Goal: Check status: Check status

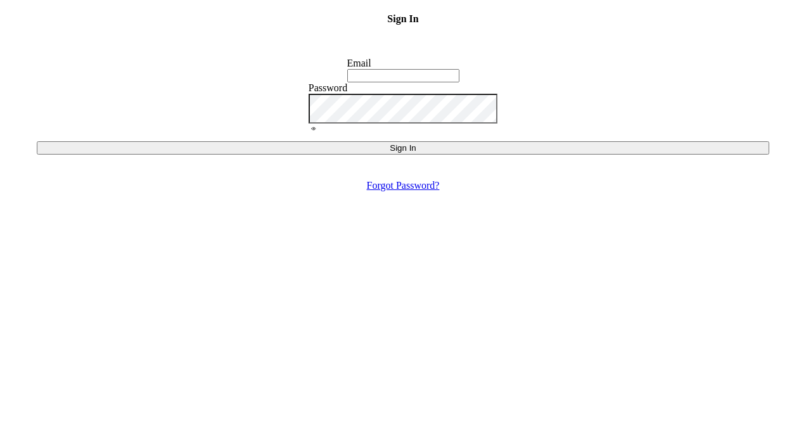
type input "[PERSON_NAME][EMAIL_ADDRESS][DOMAIN_NAME]"
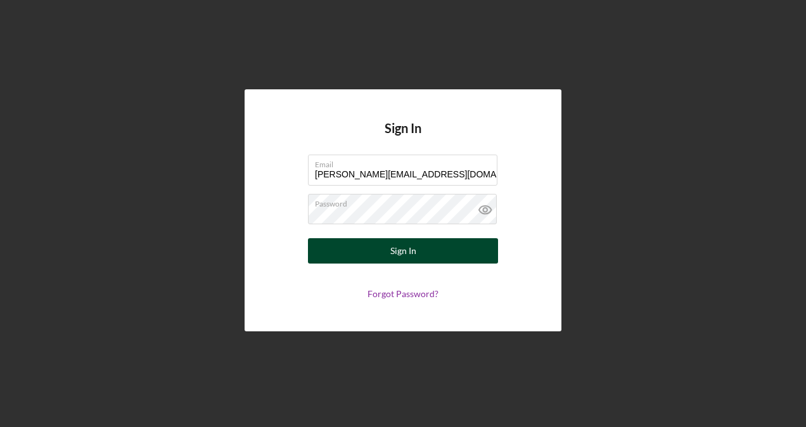
click at [388, 248] on button "Sign In" at bounding box center [403, 250] width 190 height 25
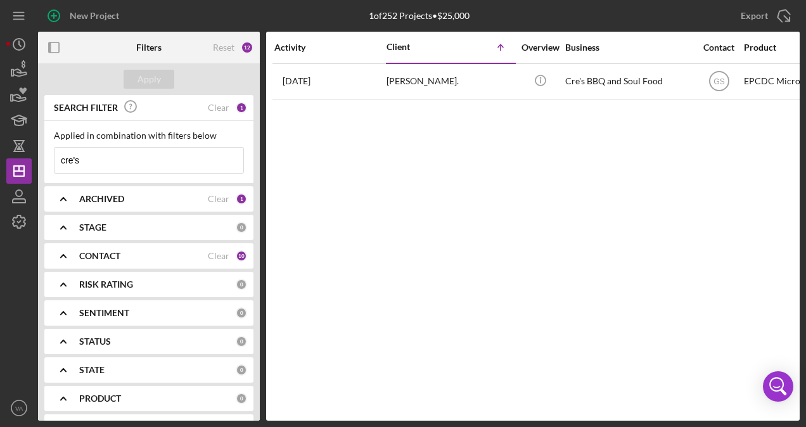
drag, startPoint x: 105, startPoint y: 158, endPoint x: 55, endPoint y: 161, distance: 50.8
click at [66, 158] on input "cre's" at bounding box center [149, 160] width 189 height 25
type input "c"
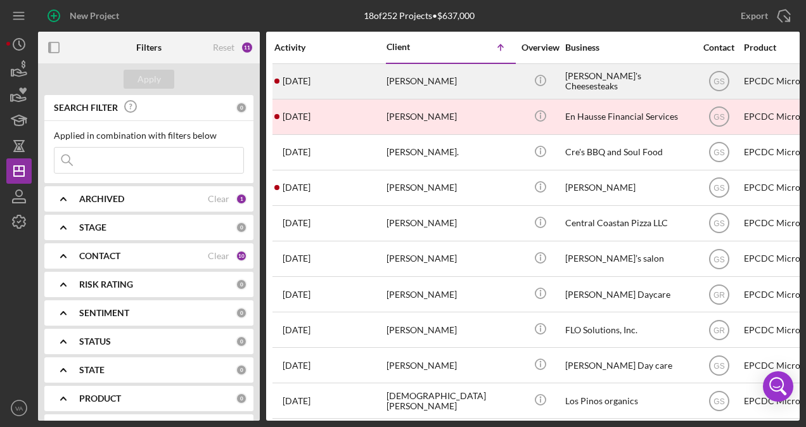
click at [612, 86] on div "[PERSON_NAME]'s Cheesesteaks" at bounding box center [628, 82] width 127 height 34
